Goal: Book appointment/travel/reservation

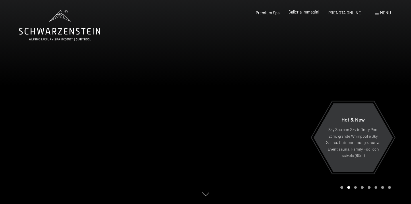
click at [297, 11] on span "Galleria immagini" at bounding box center [304, 11] width 31 height 5
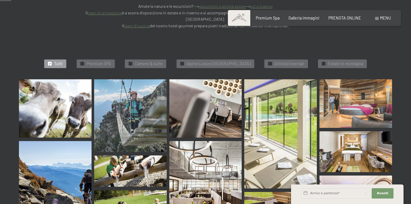
scroll to position [161, 0]
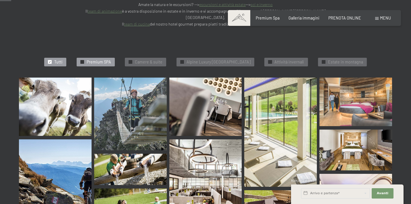
click at [97, 59] on span "Premium SPA" at bounding box center [99, 62] width 24 height 6
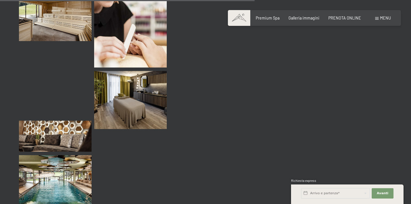
scroll to position [619, 0]
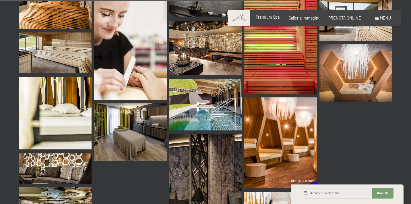
click at [269, 15] on span "Premium Spa" at bounding box center [268, 17] width 24 height 5
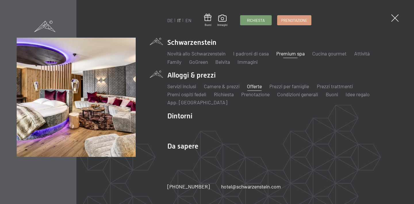
click at [258, 86] on link "Offerte" at bounding box center [254, 86] width 15 height 6
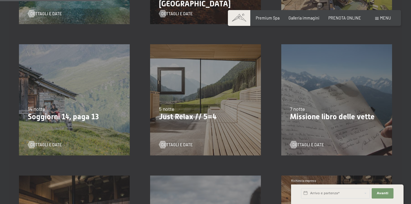
scroll to position [241, 0]
click at [181, 143] on span "Dettagli e Date" at bounding box center [182, 145] width 31 height 6
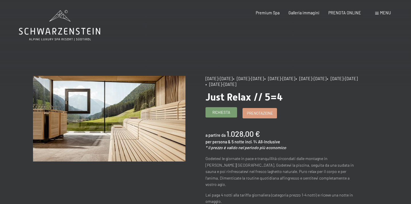
click at [217, 113] on span "Richiesta" at bounding box center [222, 112] width 18 height 5
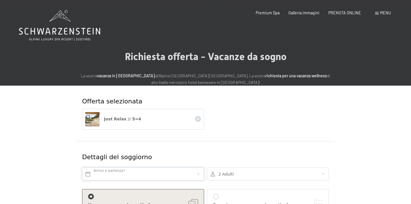
click at [137, 172] on input "text" at bounding box center [143, 173] width 122 height 13
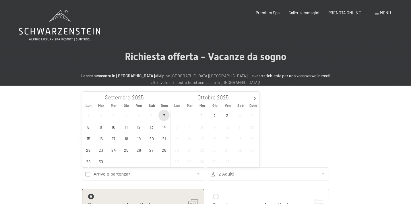
click at [163, 116] on span "7" at bounding box center [164, 115] width 11 height 11
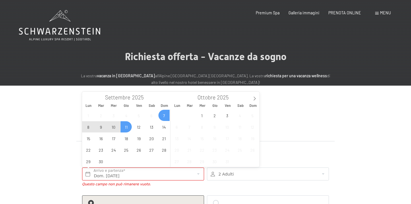
click at [122, 128] on span "11" at bounding box center [126, 126] width 11 height 11
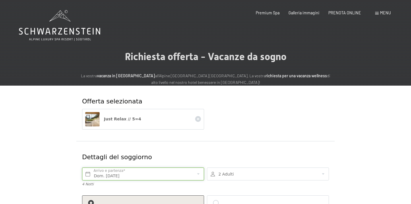
type input "Dom. 07/09/2025 - Gio. 11/09/2025"
click at [219, 185] on div "2 Adulti 2 Adulti Più di 14 anni 0 Bambini Fino a 14 anni Inserisci" at bounding box center [268, 177] width 125 height 25
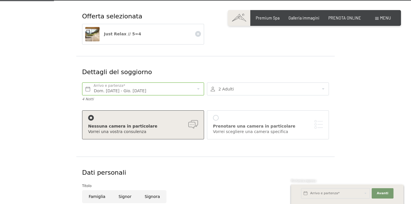
scroll to position [92, 0]
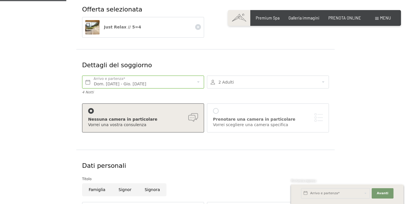
click at [178, 172] on div "Dati personali" at bounding box center [206, 166] width 250 height 15
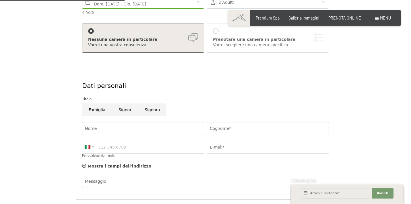
scroll to position [172, 0]
click at [118, 128] on input "Nome" at bounding box center [143, 127] width 122 height 13
type input "fiammetta"
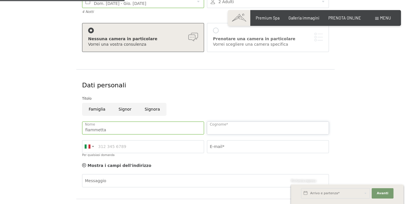
click at [225, 128] on input "Cognome*" at bounding box center [268, 127] width 122 height 13
type input "monacelli"
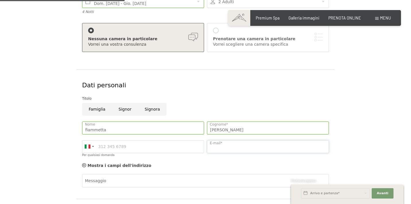
click at [222, 146] on input "E-mail*" at bounding box center [268, 146] width 122 height 13
type input "fiammettamonacelli@gmail.com"
click at [158, 163] on div "Mostra i campi dell'indirizzo Nascondere i campi dell'indirizzo" at bounding box center [206, 165] width 250 height 11
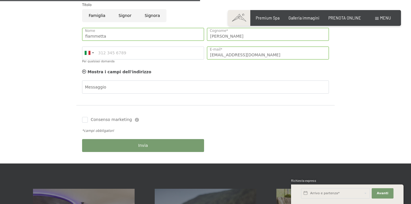
scroll to position [287, 0]
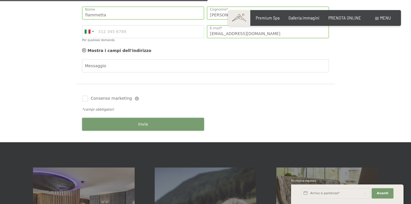
click at [111, 122] on button "Invia" at bounding box center [143, 124] width 122 height 13
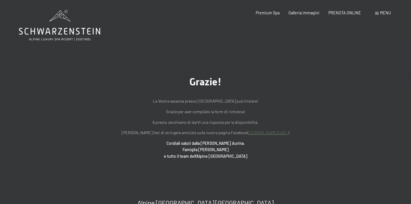
click at [378, 15] on div "Menu" at bounding box center [383, 13] width 16 height 6
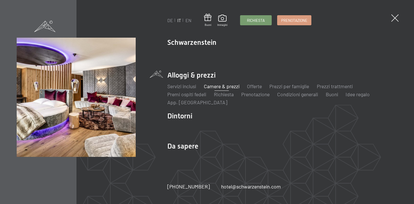
click at [214, 85] on link "Camere & prezzi" at bounding box center [222, 86] width 36 height 6
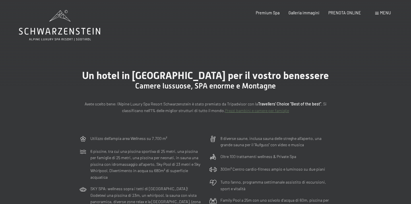
click at [377, 12] on span at bounding box center [376, 13] width 3 height 3
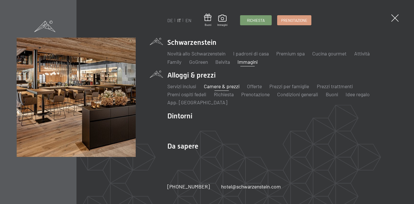
click at [251, 62] on link "Immagini" at bounding box center [247, 62] width 20 height 6
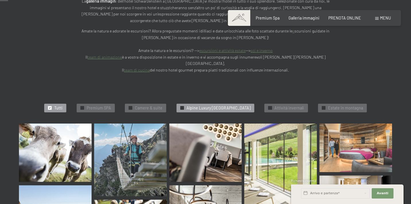
click at [231, 105] on span "Alpine Luxury SPA Resort Schwarzenstein" at bounding box center [219, 108] width 64 height 6
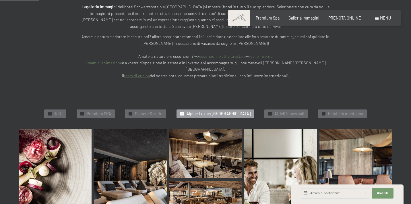
scroll to position [102, 0]
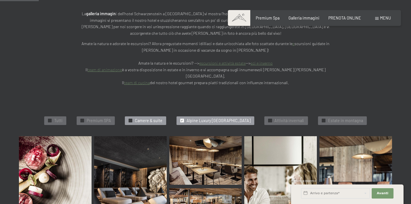
click at [144, 118] on span "Camere & suite" at bounding box center [149, 121] width 28 height 6
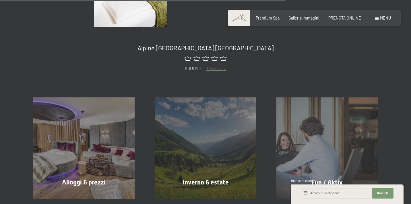
scroll to position [493, 0]
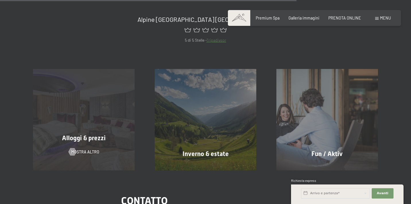
click at [92, 134] on span "Alloggi & prezzi" at bounding box center [84, 137] width 44 height 7
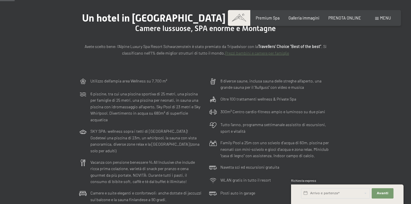
click at [229, 65] on div "Un hotel in Alto Adige per il vostro benessere Camere lussuose, SPA enorme e Mo…" at bounding box center [205, 34] width 411 height 82
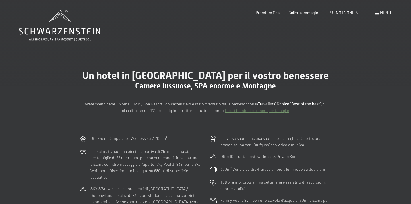
click at [379, 10] on div "Menu" at bounding box center [383, 13] width 16 height 6
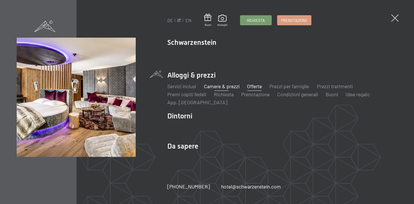
click at [255, 86] on link "Offerte" at bounding box center [254, 86] width 15 height 6
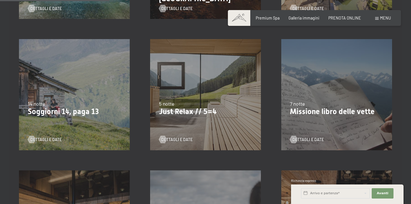
scroll to position [264, 0]
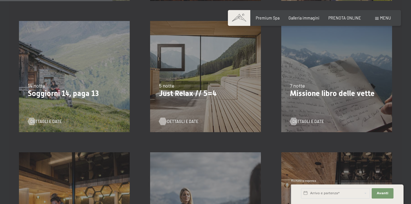
click at [190, 121] on span "Dettagli e Date" at bounding box center [182, 122] width 31 height 6
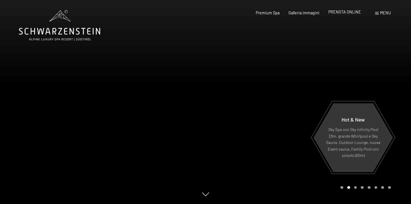
click at [339, 13] on span "PRENOTA ONLINE" at bounding box center [345, 11] width 33 height 5
